Goal: Check status: Check status

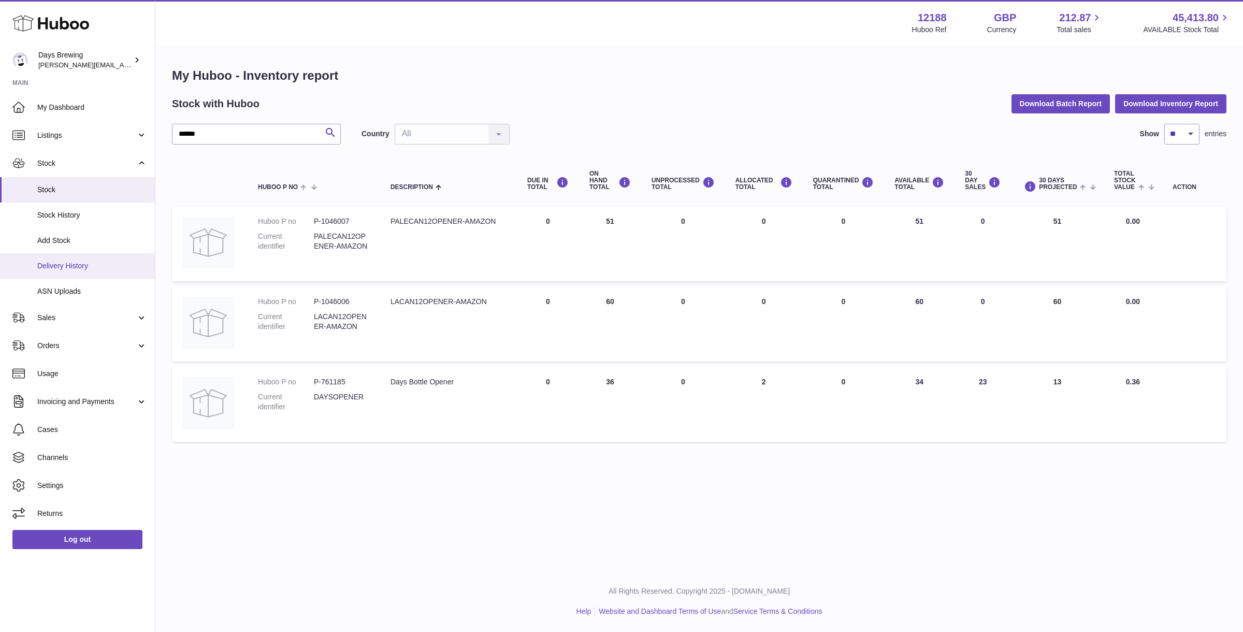
click at [85, 263] on span "Delivery History" at bounding box center [92, 266] width 110 height 10
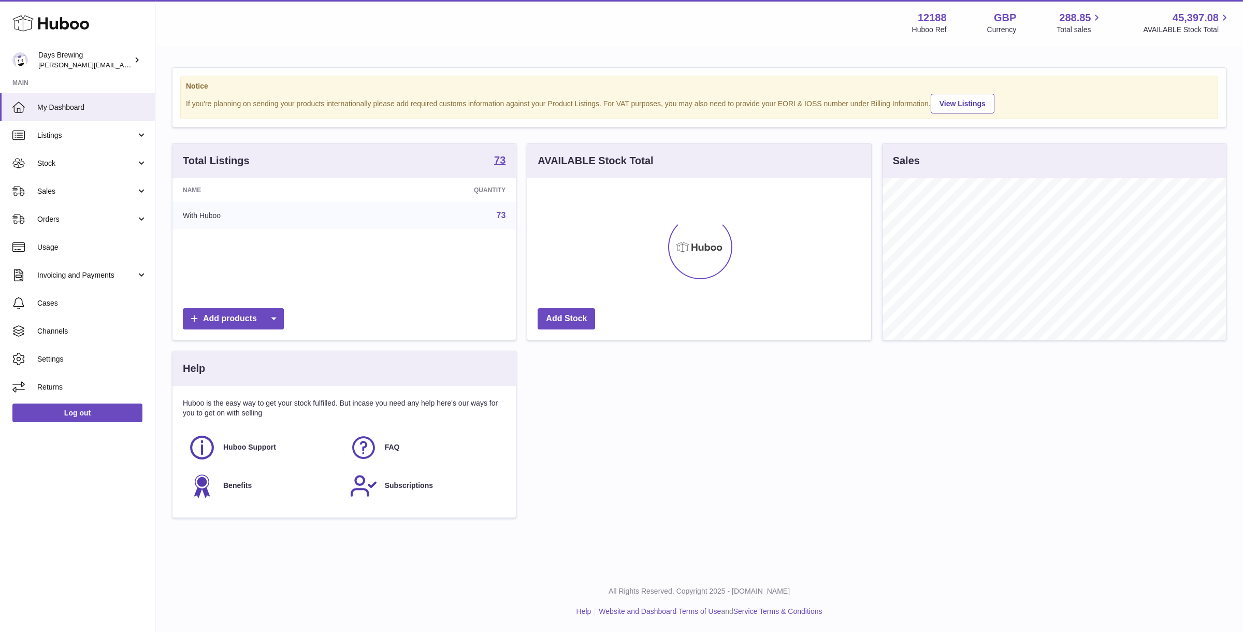
scroll to position [161, 343]
click at [97, 167] on span "Stock" at bounding box center [86, 164] width 99 height 10
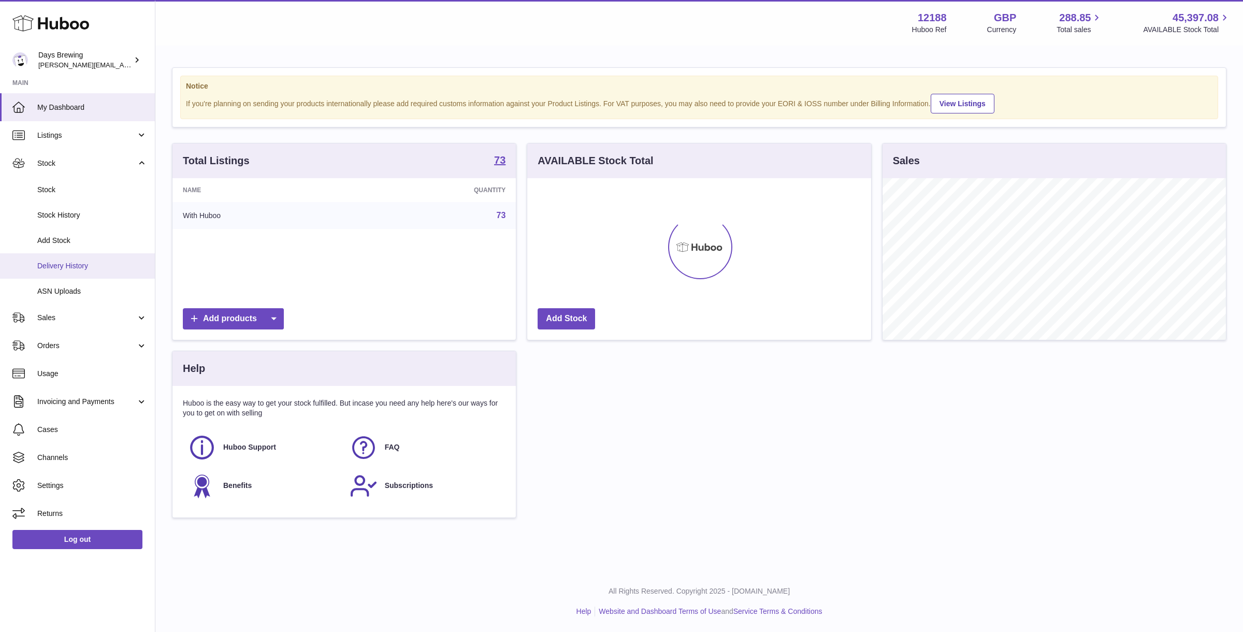
click at [82, 263] on span "Delivery History" at bounding box center [92, 266] width 110 height 10
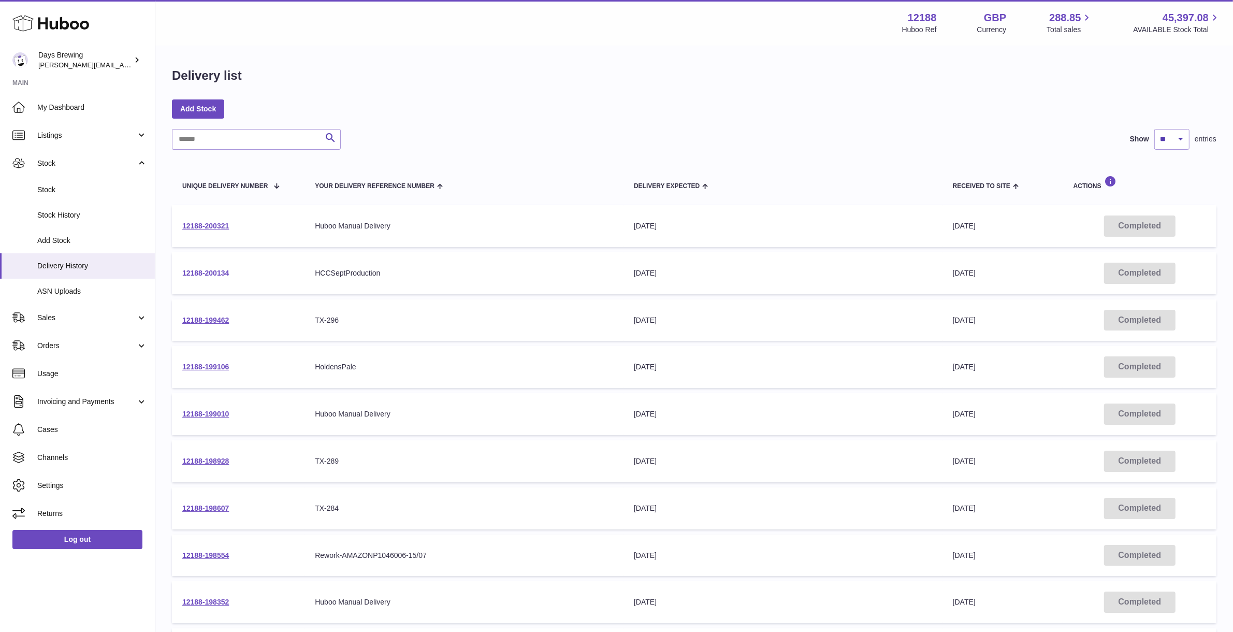
click at [223, 273] on link "12188-200134" at bounding box center [205, 273] width 47 height 8
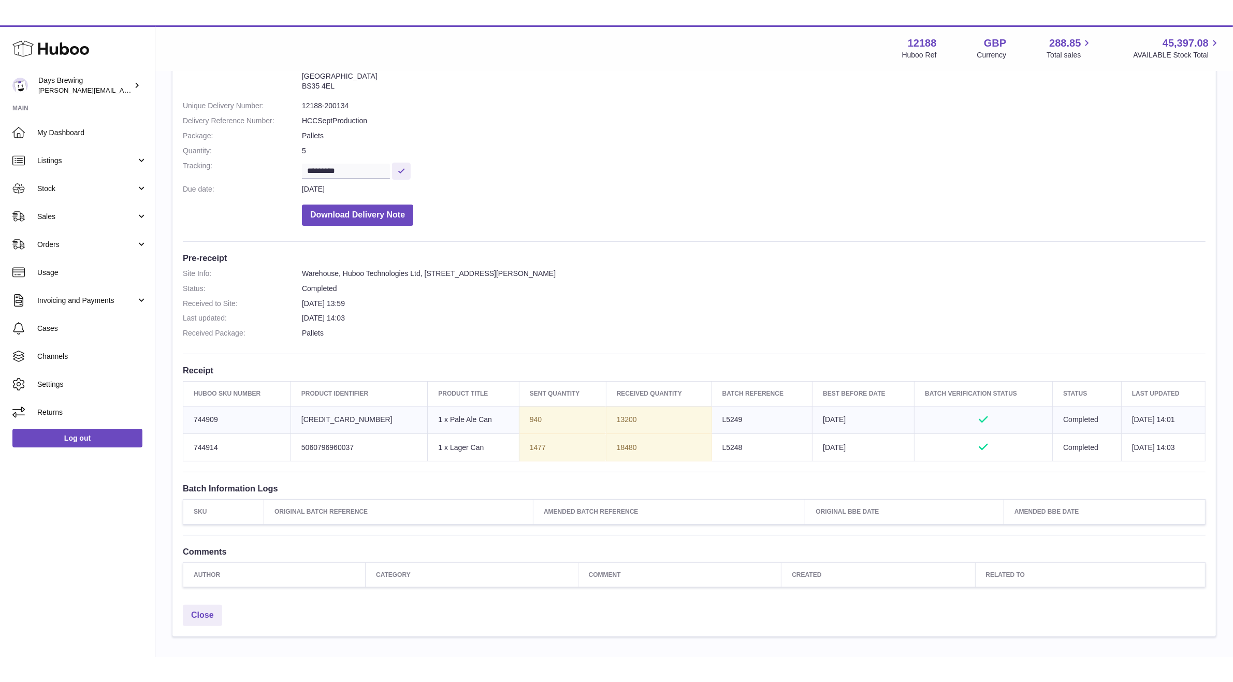
scroll to position [99, 0]
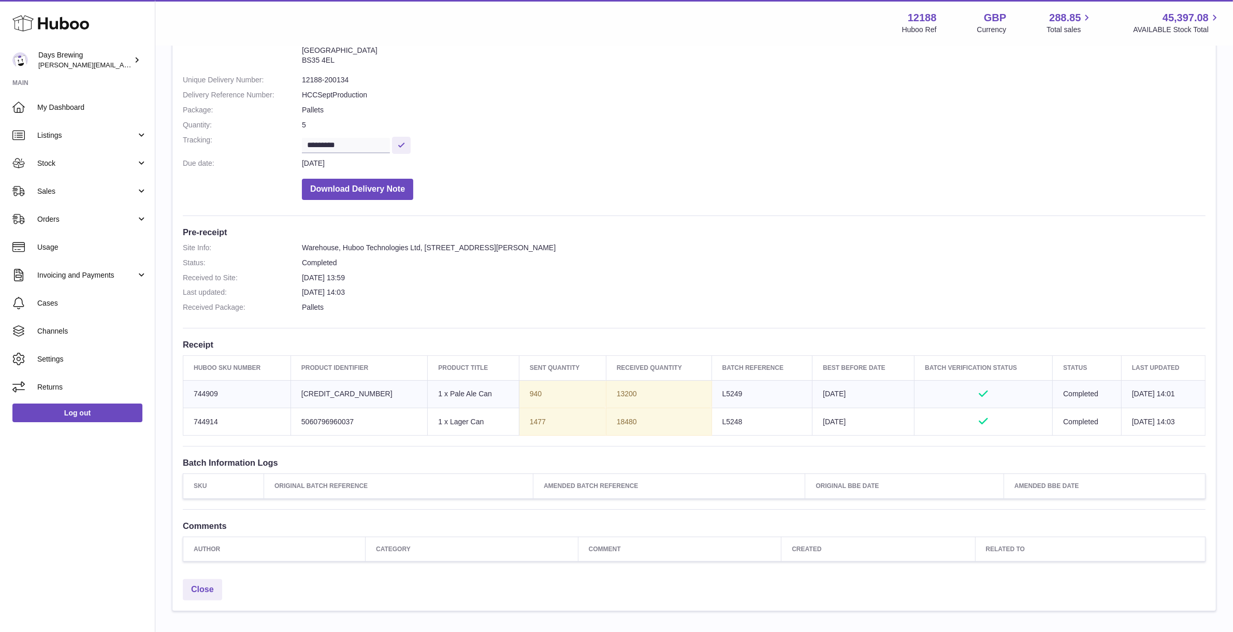
drag, startPoint x: 305, startPoint y: 388, endPoint x: 514, endPoint y: 393, distance: 209.3
click at [514, 393] on tr "Huboo SKU Number 744909 Client Identifier [CREDIT_CARD_NUMBER] Product title 1 …" at bounding box center [694, 393] width 1023 height 27
drag, startPoint x: 530, startPoint y: 394, endPoint x: 490, endPoint y: 389, distance: 41.2
click at [490, 389] on tr "Huboo SKU Number 744909 Client Identifier 5060796960044 Product title 1 x Pale …" at bounding box center [694, 393] width 1023 height 27
click at [606, 376] on th "Received Quantity" at bounding box center [659, 368] width 106 height 24
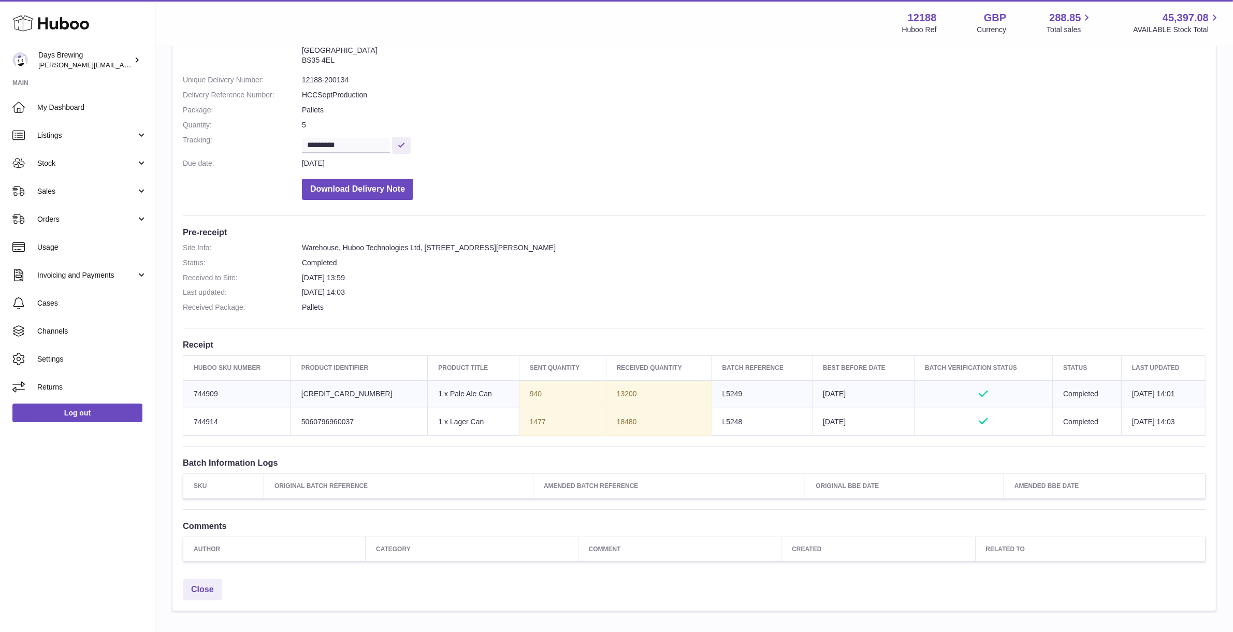
drag, startPoint x: 646, startPoint y: 390, endPoint x: 587, endPoint y: 392, distance: 59.6
click at [606, 392] on td "13200" at bounding box center [659, 393] width 106 height 27
click at [615, 392] on td "13200" at bounding box center [659, 393] width 106 height 27
drag, startPoint x: 621, startPoint y: 394, endPoint x: 588, endPoint y: 394, distance: 33.2
click at [606, 394] on td "13200" at bounding box center [659, 393] width 106 height 27
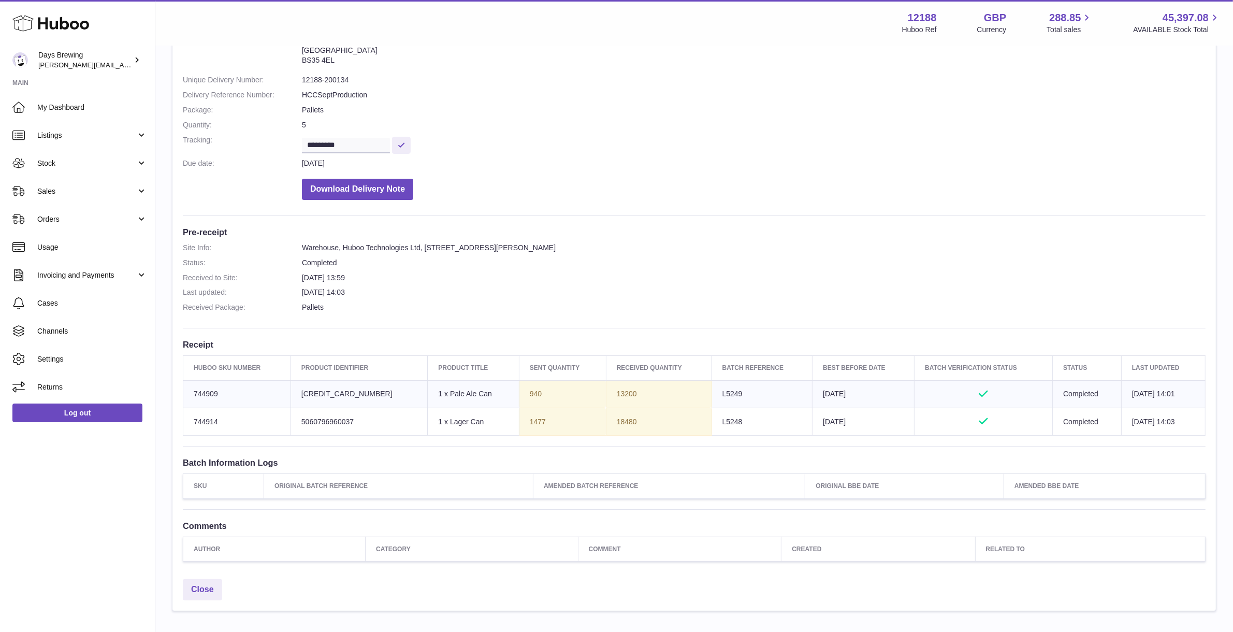
click at [676, 406] on td "13200" at bounding box center [659, 393] width 106 height 27
click at [612, 395] on td "13200" at bounding box center [659, 393] width 106 height 27
drag, startPoint x: 618, startPoint y: 395, endPoint x: 590, endPoint y: 393, distance: 28.6
click at [606, 393] on td "13200" at bounding box center [659, 393] width 106 height 27
click at [614, 392] on td "13200" at bounding box center [659, 393] width 106 height 27
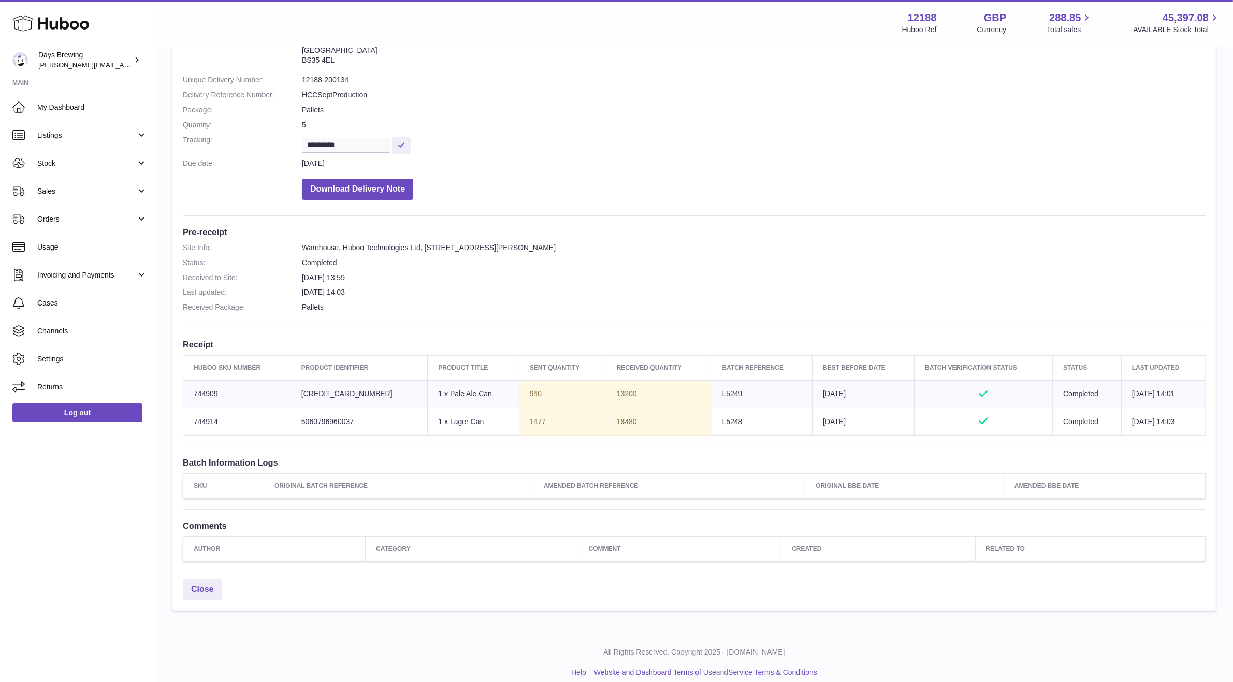
drag, startPoint x: 625, startPoint y: 423, endPoint x: 580, endPoint y: 423, distance: 44.5
click at [606, 423] on td "18480" at bounding box center [659, 421] width 106 height 27
copy tr "18480"
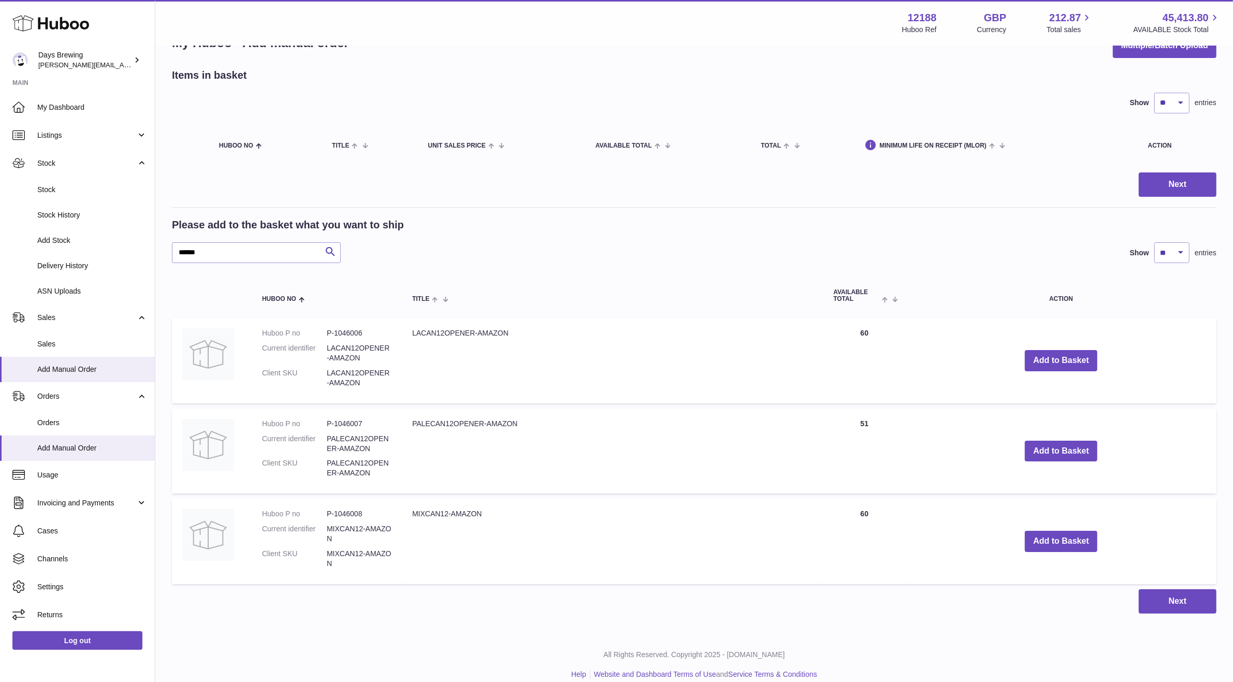
click at [584, 256] on div "****** Search Show ** ** ** *** entries" at bounding box center [694, 252] width 1045 height 21
